Goal: Book appointment/travel/reservation

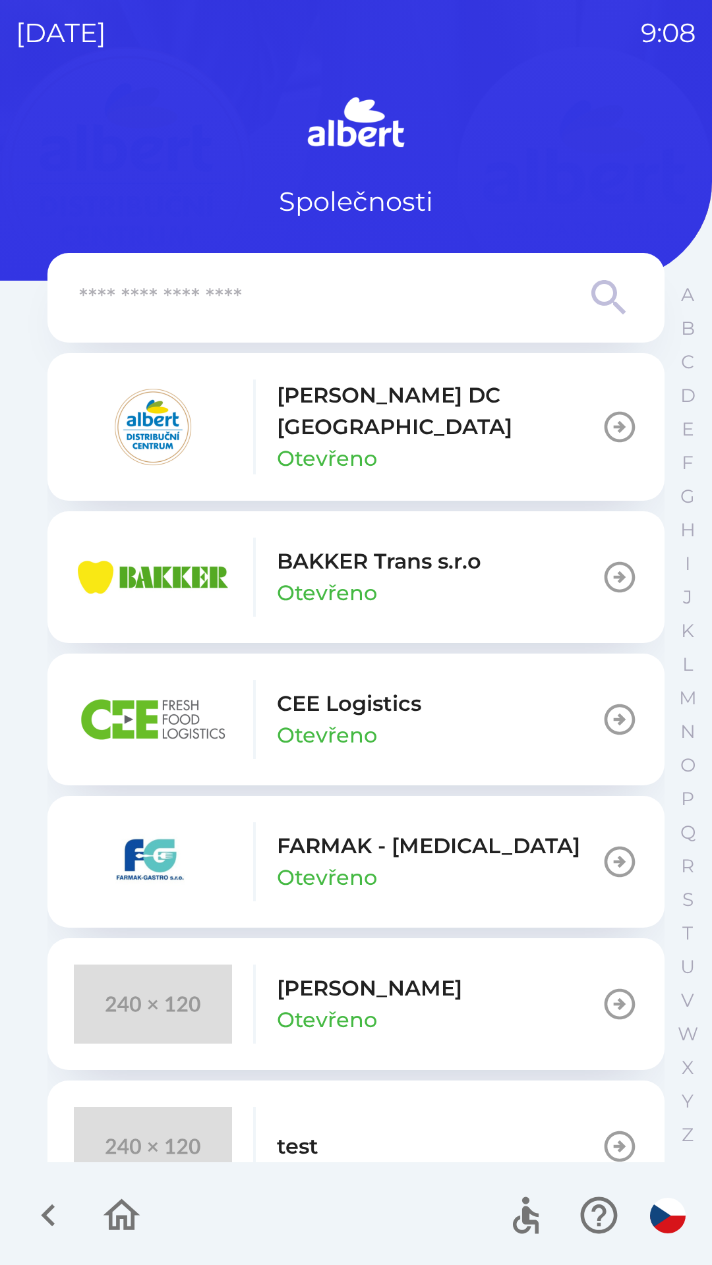
click at [318, 548] on p "BAKKER Trans s.r.o" at bounding box center [379, 562] width 204 height 32
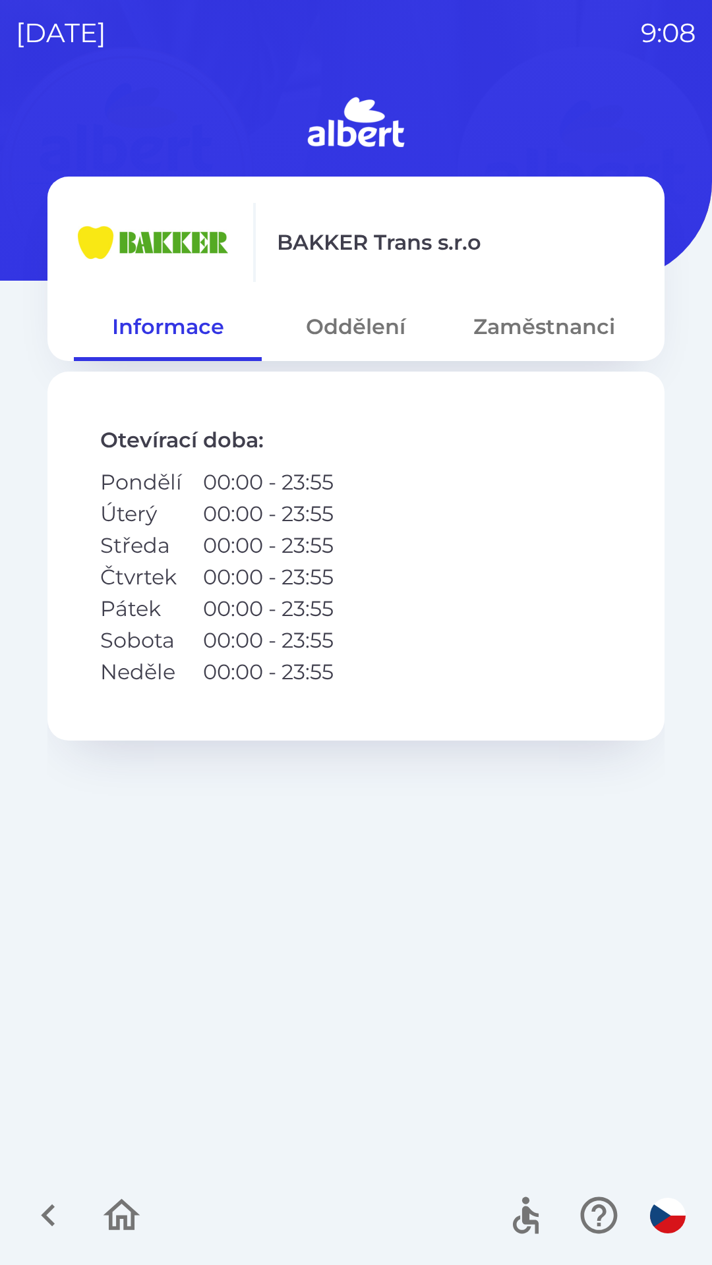
click at [338, 322] on button "Oddělení" at bounding box center [356, 326] width 188 height 47
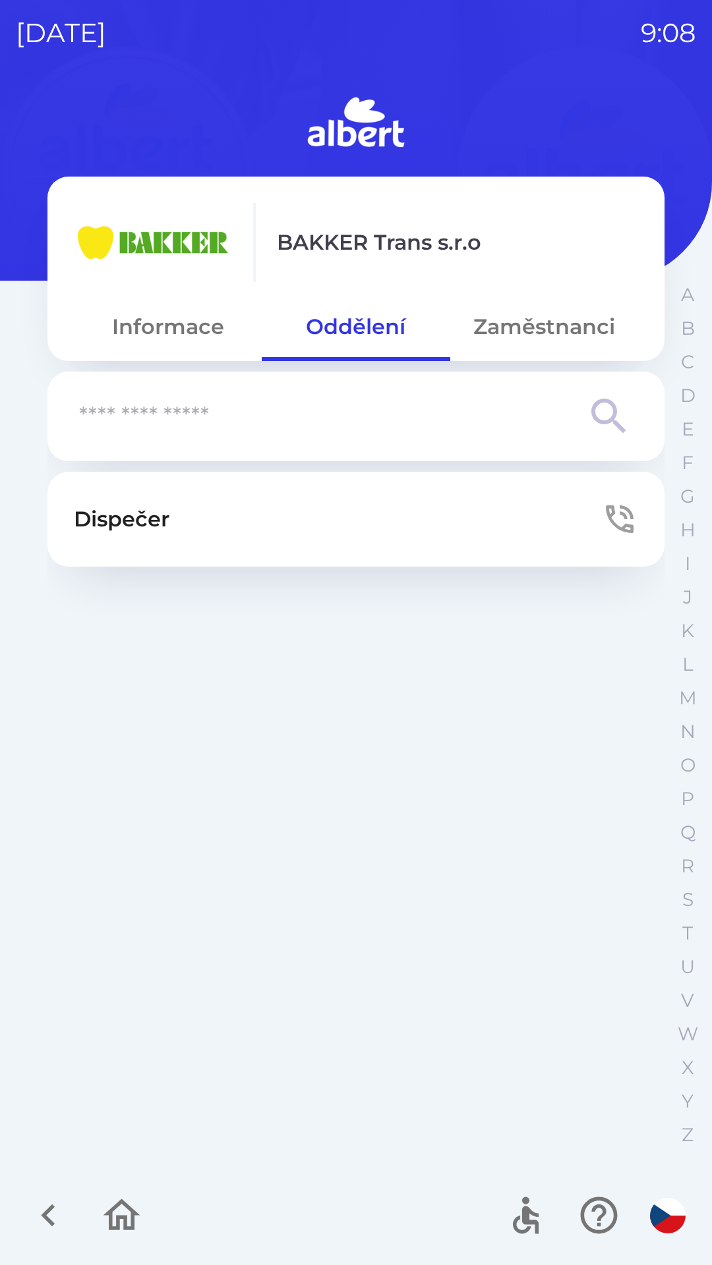
click at [230, 515] on button "Dispečer" at bounding box center [355, 519] width 617 height 95
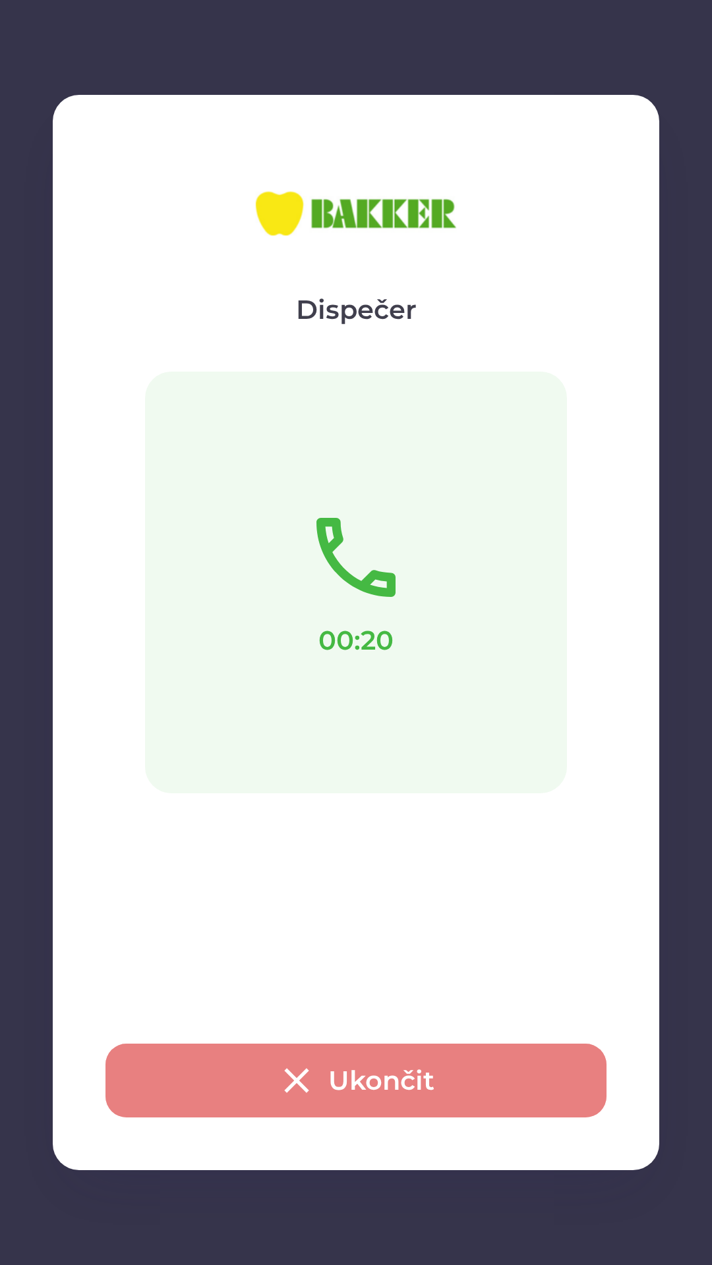
click at [351, 1075] on button "Ukončit" at bounding box center [355, 1081] width 501 height 74
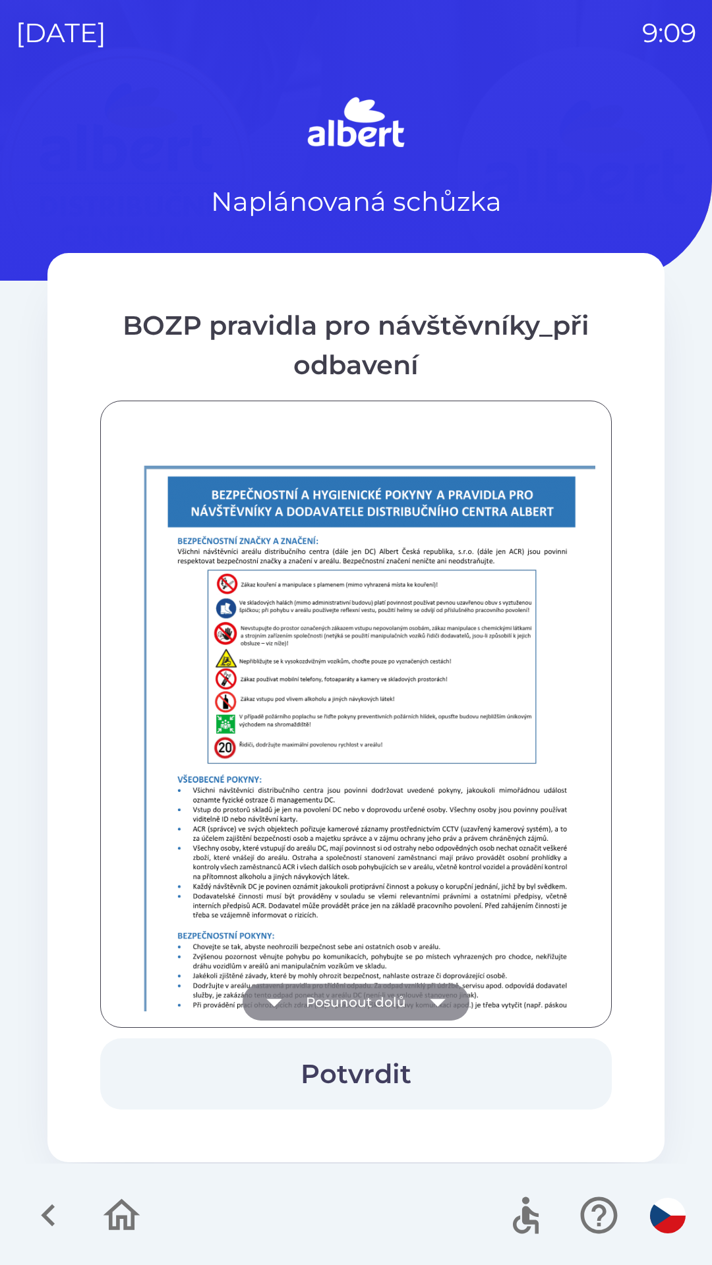
click at [443, 1004] on icon "button" at bounding box center [437, 1002] width 37 height 37
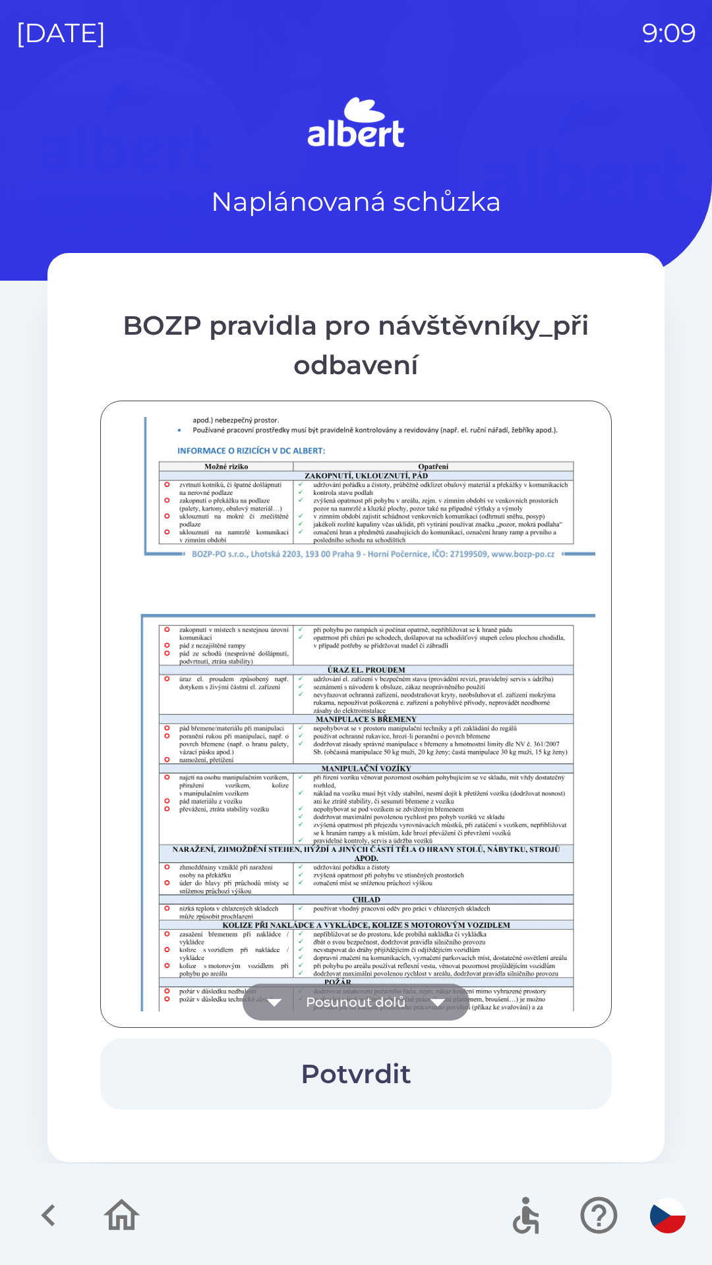
click at [430, 996] on icon "button" at bounding box center [437, 1002] width 37 height 37
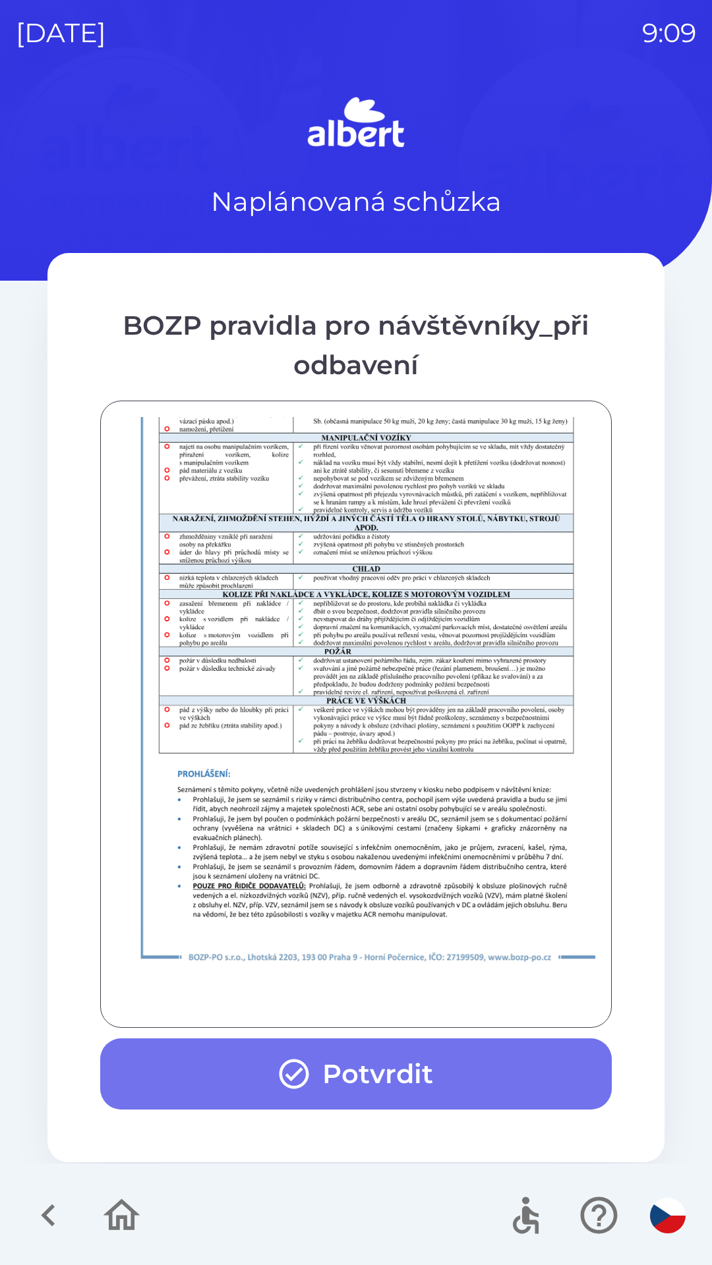
click at [372, 1080] on button "Potvrdit" at bounding box center [355, 1074] width 511 height 71
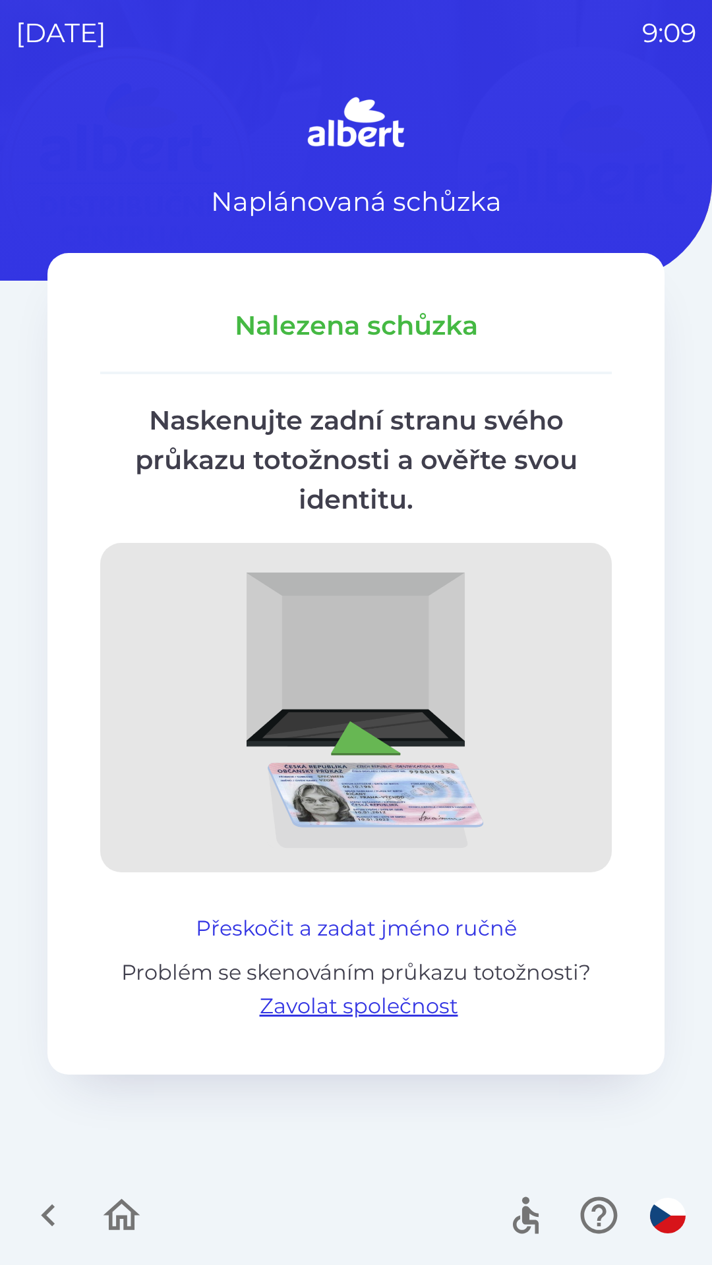
click at [338, 929] on button "Přeskočit a zadat jméno ručně" at bounding box center [355, 929] width 331 height 32
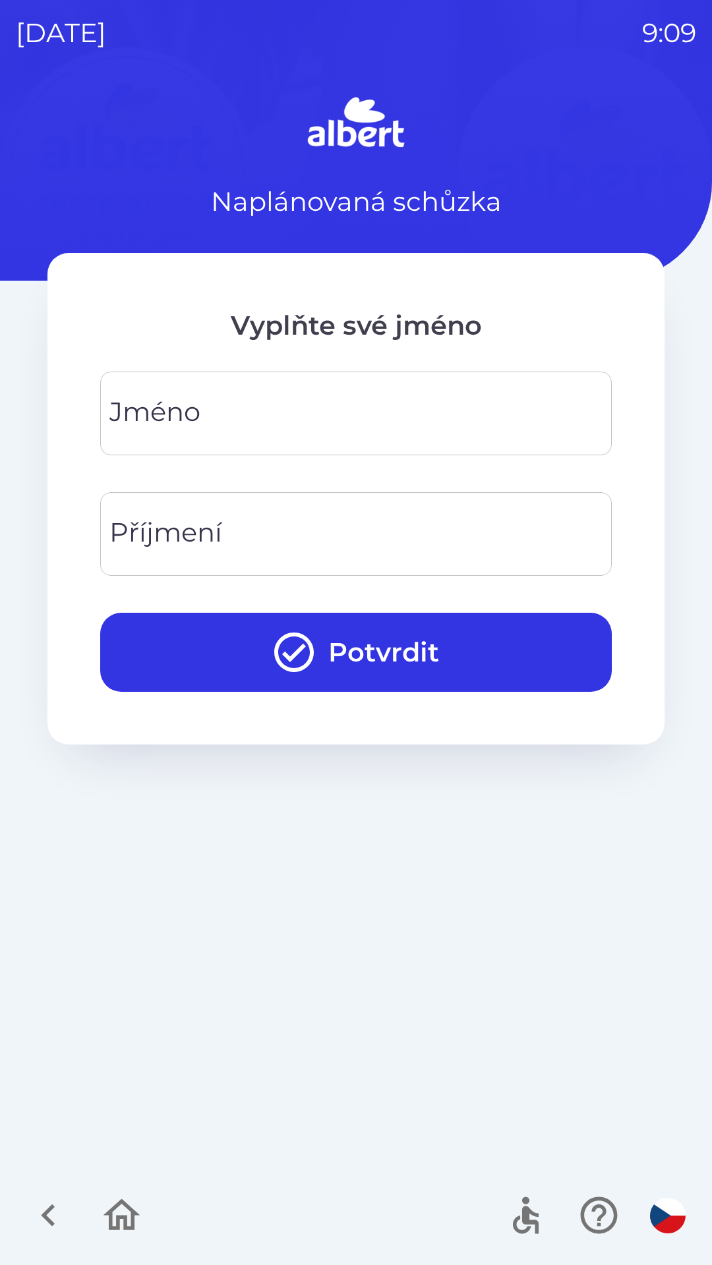
click at [188, 414] on div "[PERSON_NAME]" at bounding box center [355, 414] width 511 height 84
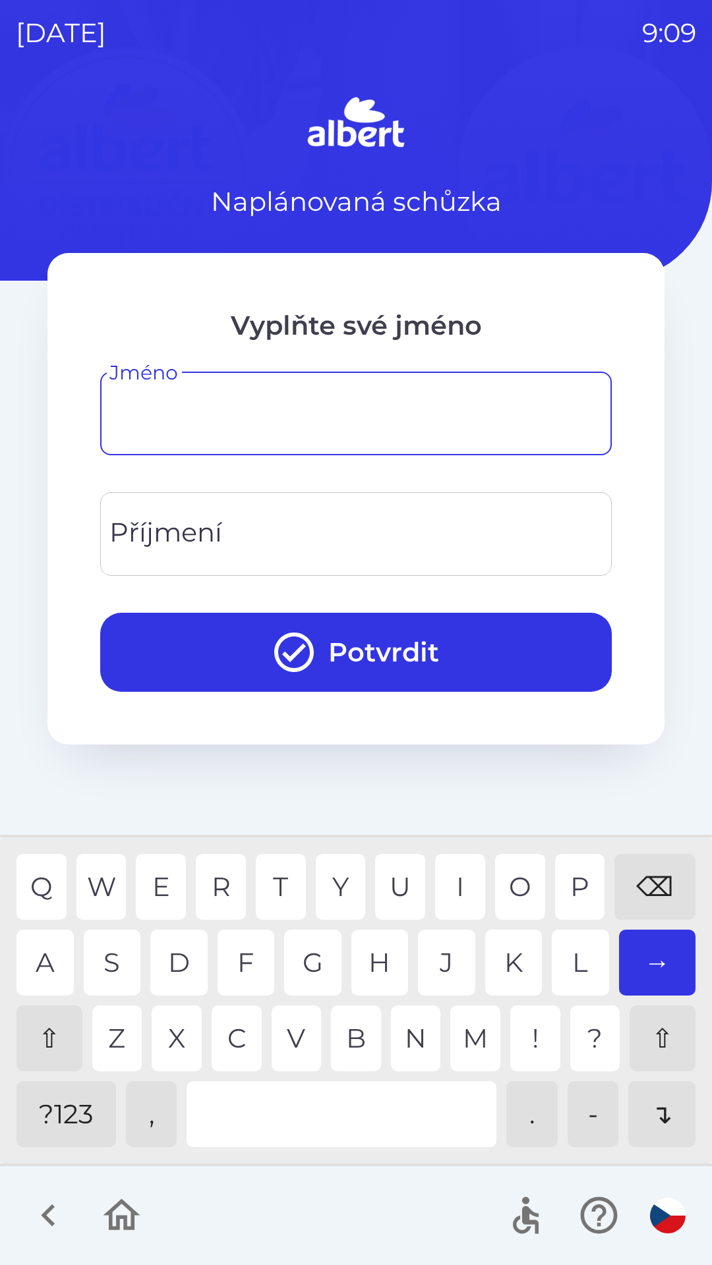
click at [41, 1041] on div "⇧" at bounding box center [49, 1039] width 66 height 66
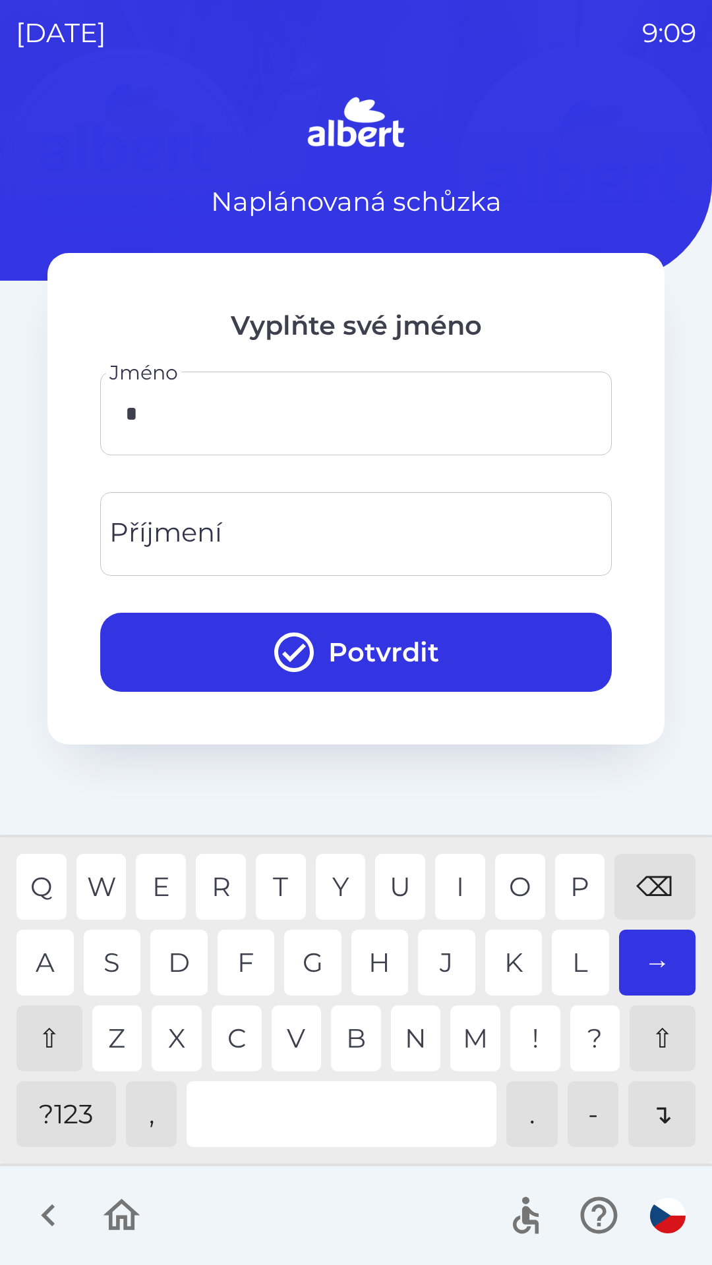
click at [451, 876] on div "I" at bounding box center [460, 887] width 50 height 66
click at [283, 1039] on div "V" at bounding box center [297, 1039] width 50 height 66
type input "****"
click at [413, 1031] on div "N" at bounding box center [416, 1039] width 50 height 66
click at [159, 526] on div "Příjmení Příjmení" at bounding box center [355, 534] width 511 height 84
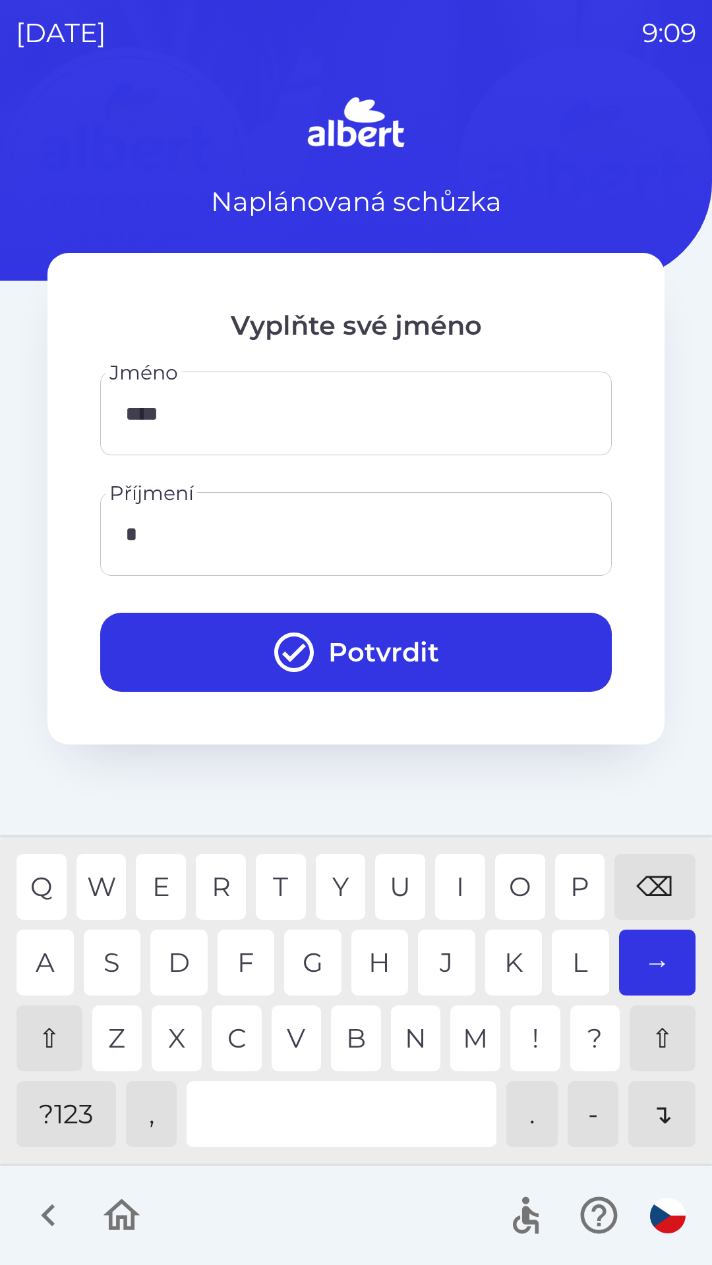
click at [117, 964] on div "S" at bounding box center [112, 963] width 57 height 66
click at [42, 959] on div "A" at bounding box center [44, 963] width 57 height 66
click at [279, 878] on div "T" at bounding box center [281, 887] width 50 height 66
click at [511, 967] on div "K" at bounding box center [513, 963] width 57 height 66
type input "**********"
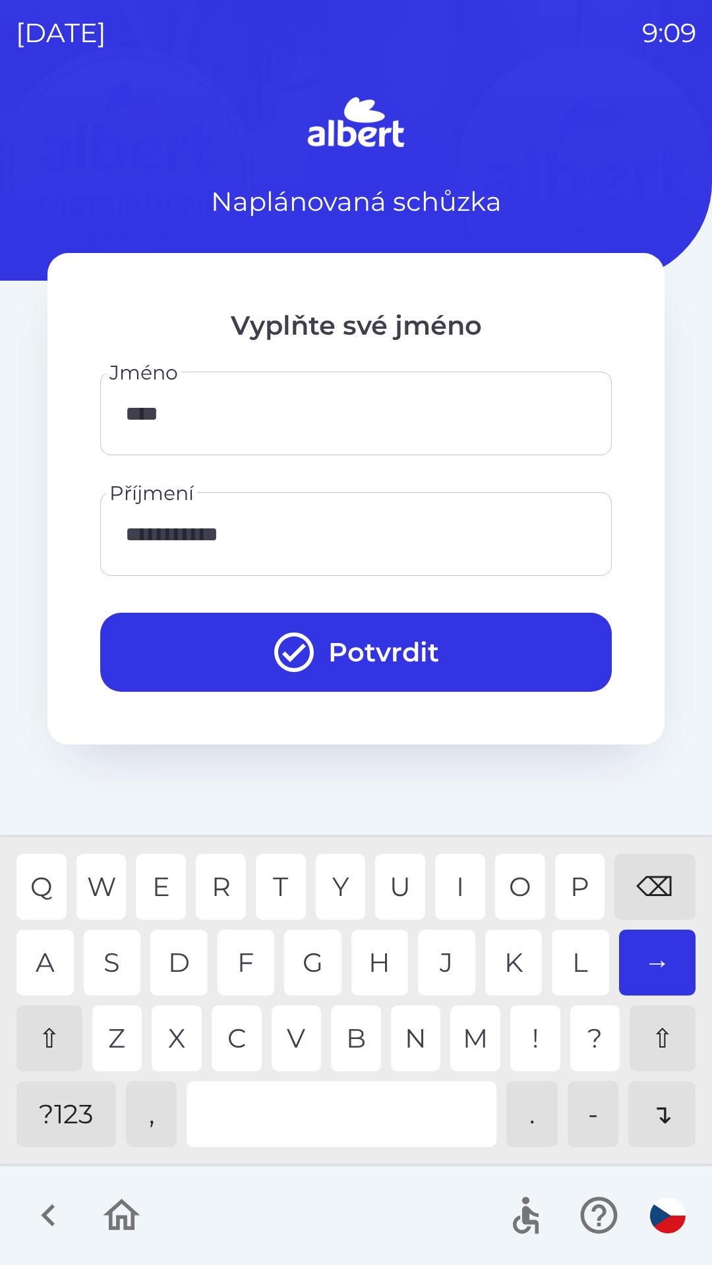
click at [517, 888] on div "O" at bounding box center [520, 887] width 50 height 66
click at [389, 657] on button "Potvrdit" at bounding box center [355, 652] width 511 height 79
